Goal: Complete application form

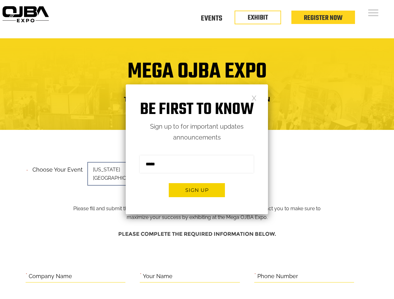
click at [197, 150] on form "Sign me up for the newsletter! ******* Sign up" at bounding box center [197, 178] width 142 height 71
click at [197, 190] on button "Sign up" at bounding box center [197, 190] width 56 height 14
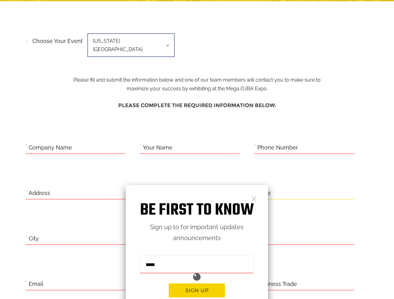
scroll to position [256, 0]
